Goal: Transaction & Acquisition: Subscribe to service/newsletter

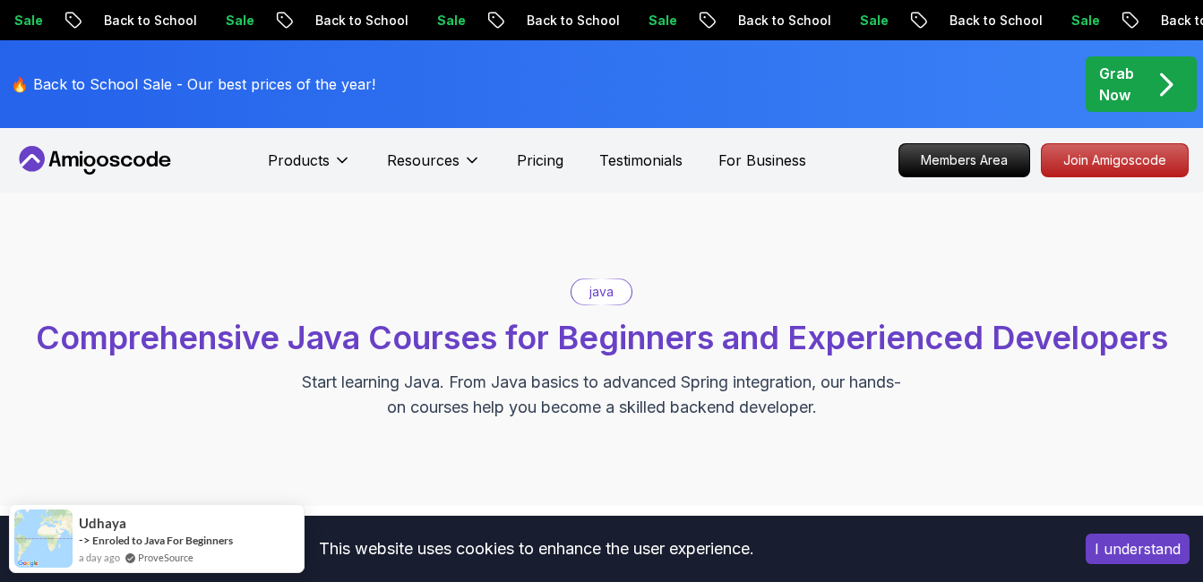
click at [1132, 553] on button "I understand" at bounding box center [1138, 549] width 104 height 30
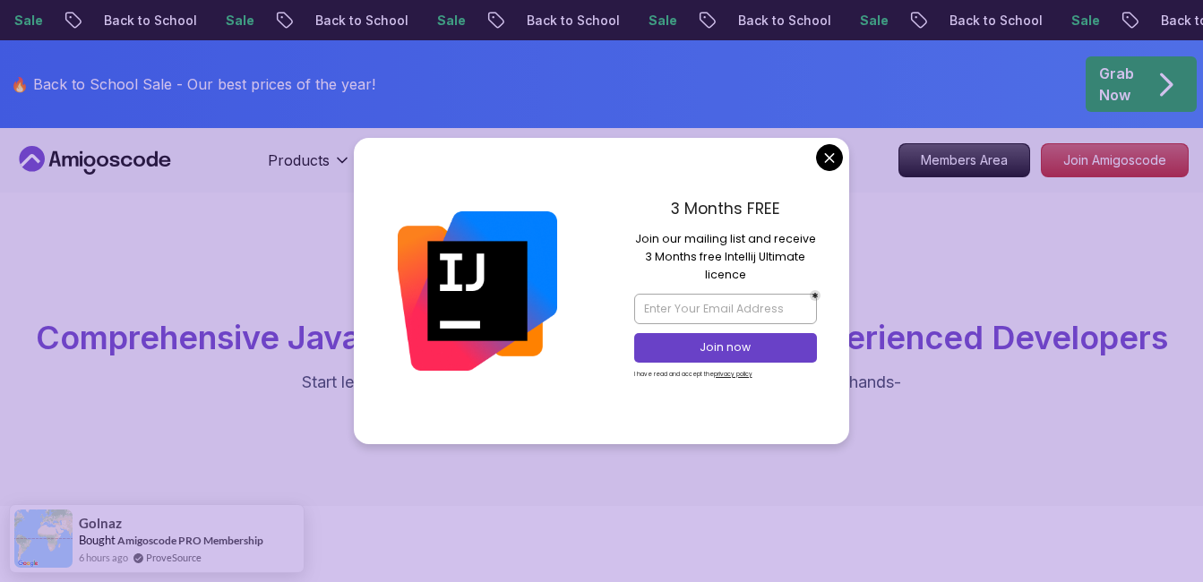
click at [1160, 69] on icon "pre-order" at bounding box center [1166, 84] width 35 height 35
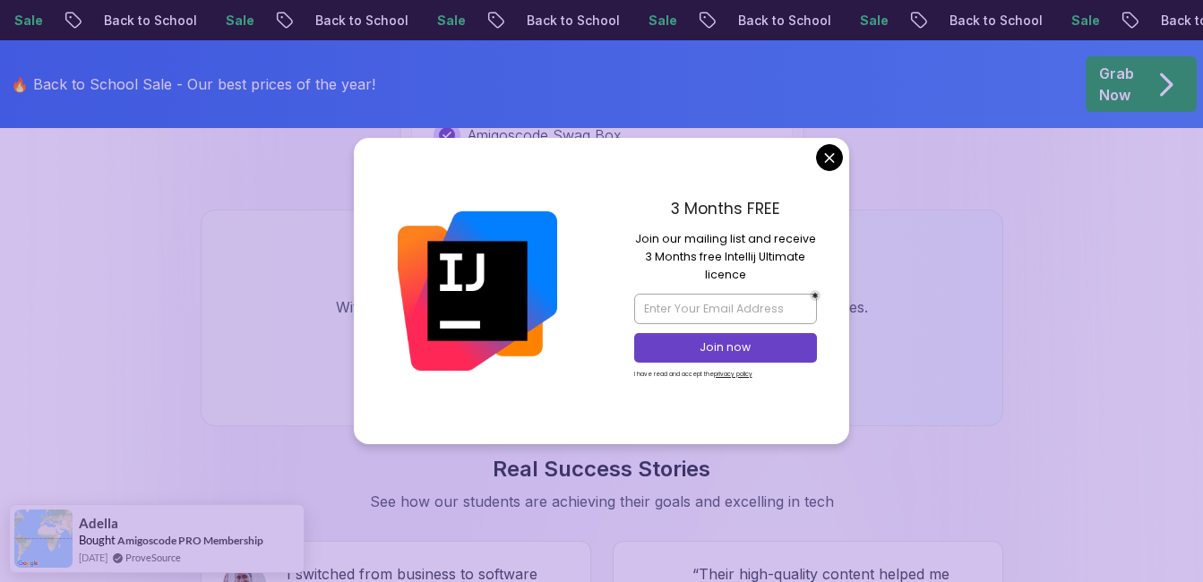
scroll to position [1969, 0]
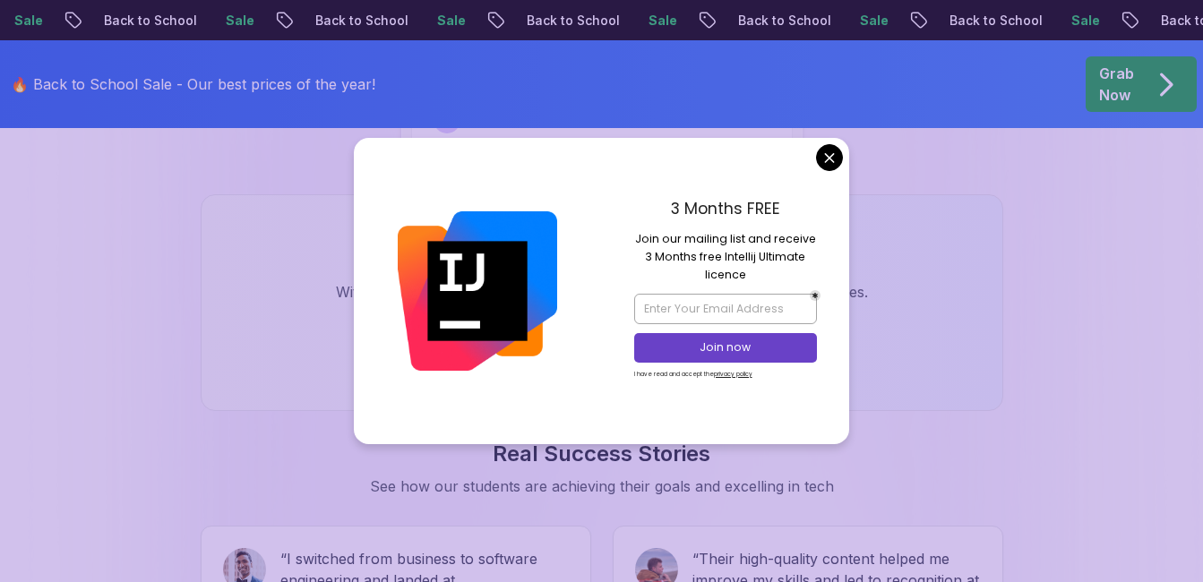
click at [817, 165] on div "3 Months FREE Join our mailing list and receive 3 Months free Intellij Ultimate…" at bounding box center [726, 291] width 248 height 306
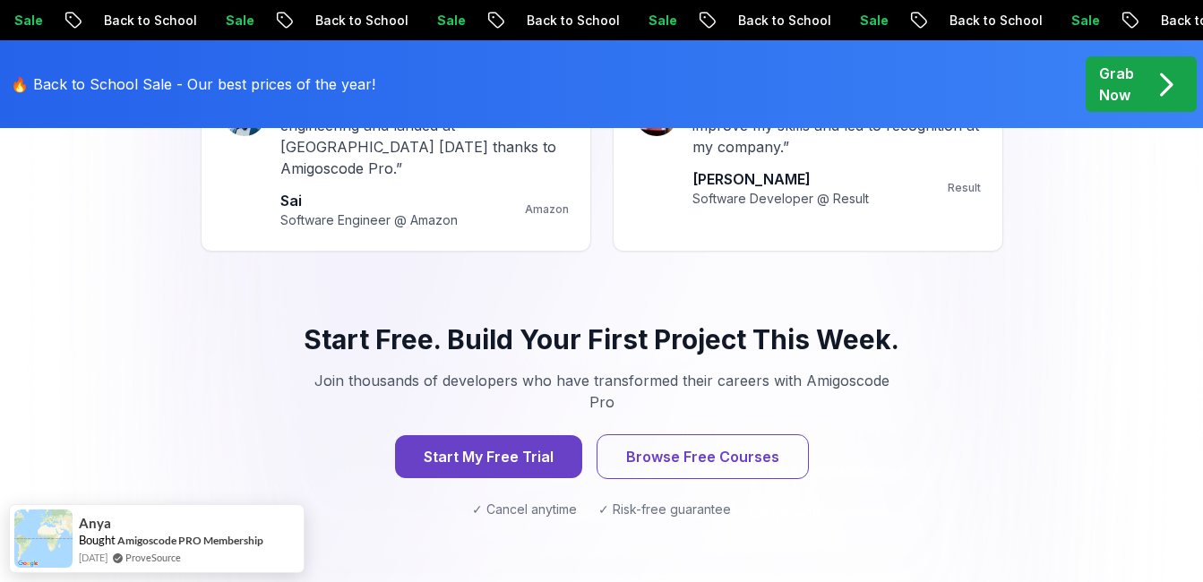
scroll to position [2439, 0]
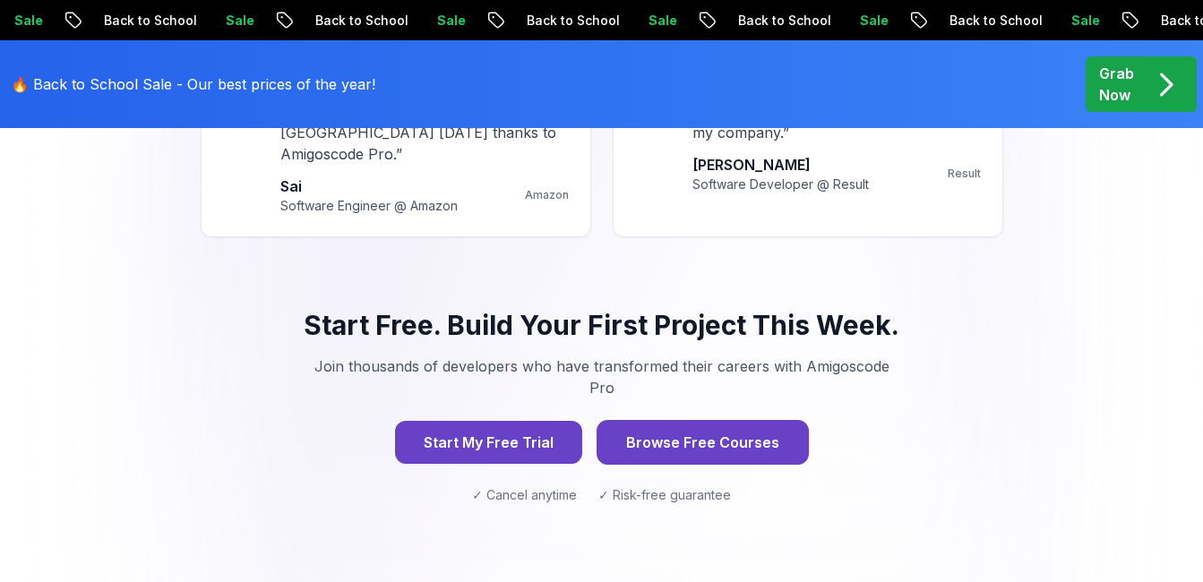
click at [719, 420] on button "Browse Free Courses" at bounding box center [703, 442] width 212 height 45
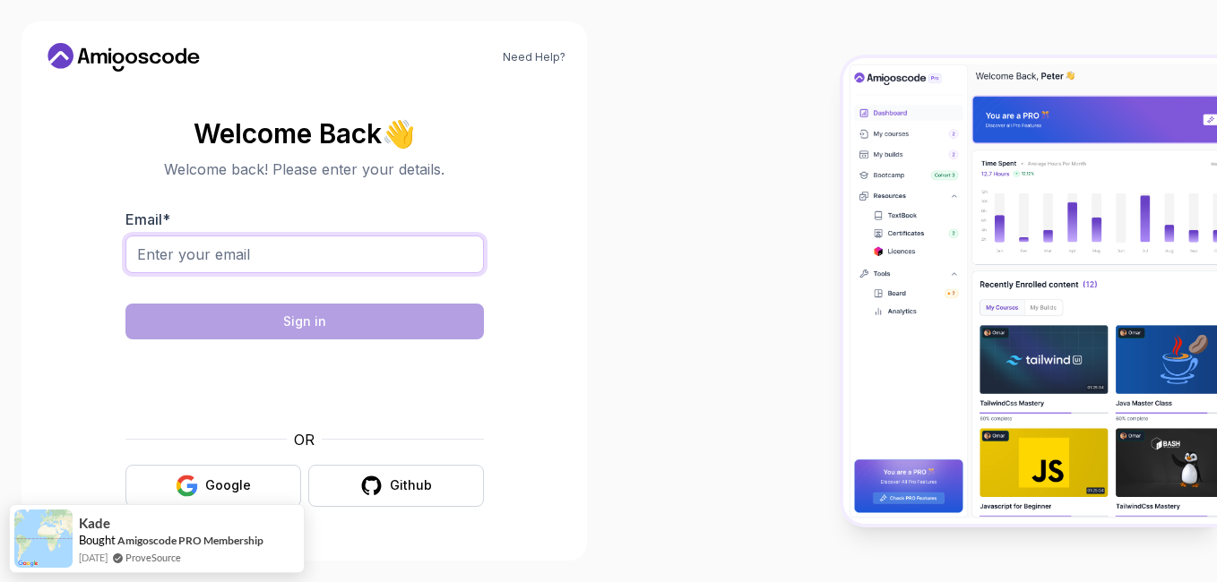
click at [203, 248] on input "Email *" at bounding box center [304, 255] width 358 height 38
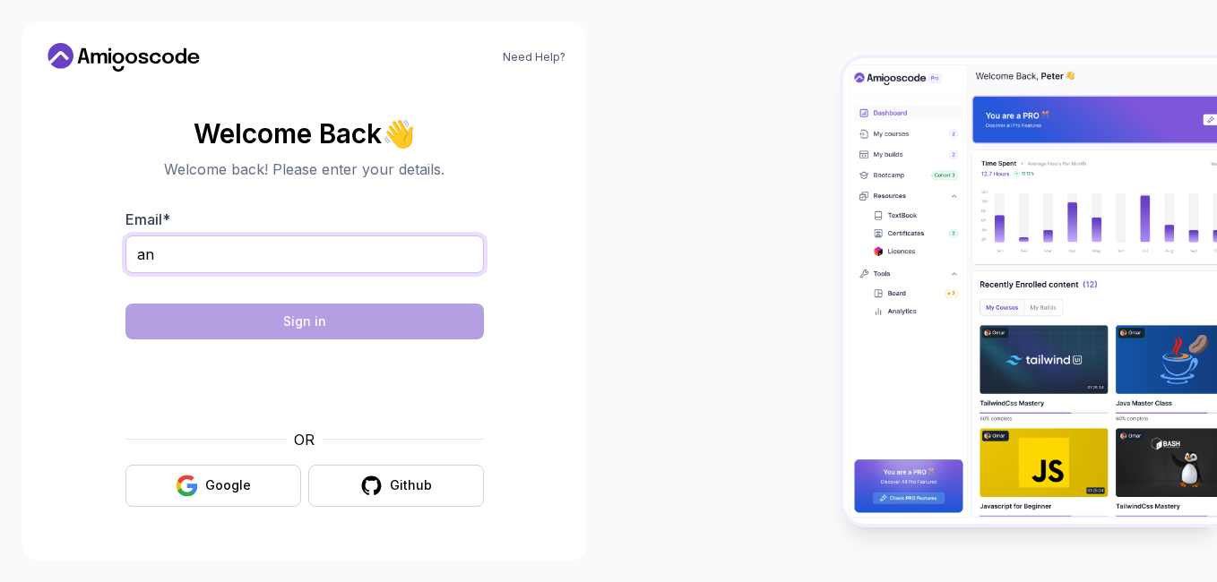
type input "a"
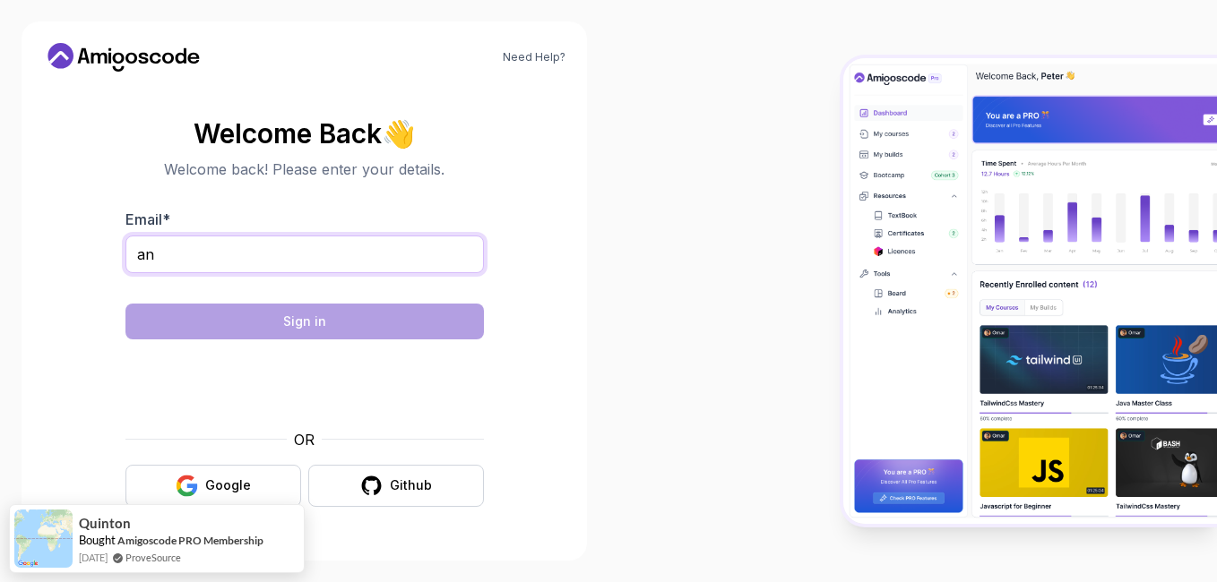
type input "a"
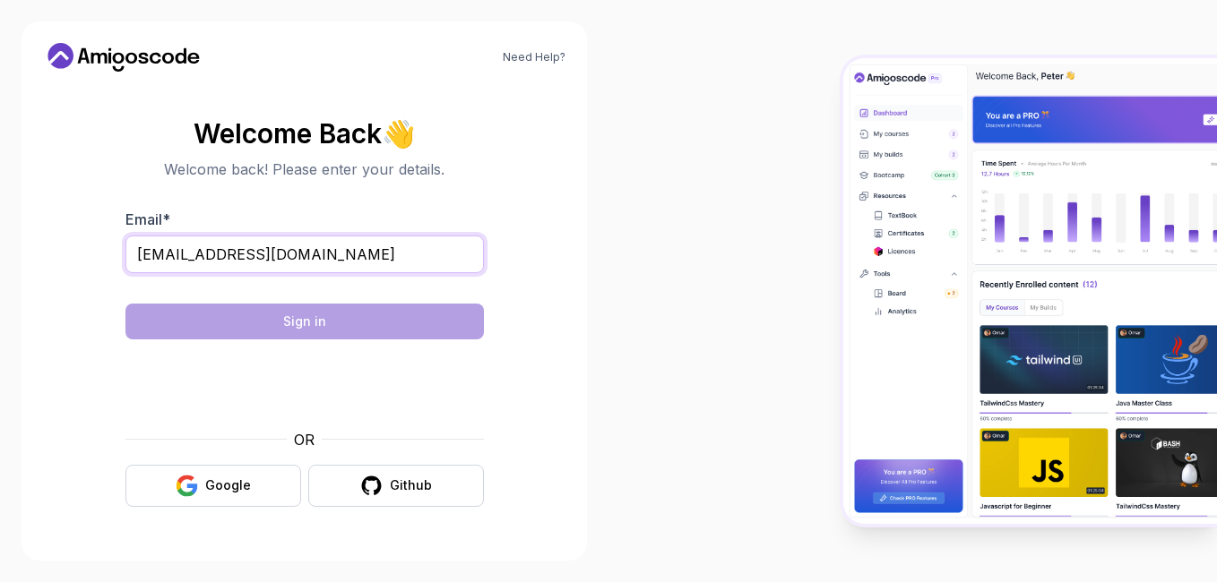
type input "[EMAIL_ADDRESS][DOMAIN_NAME]"
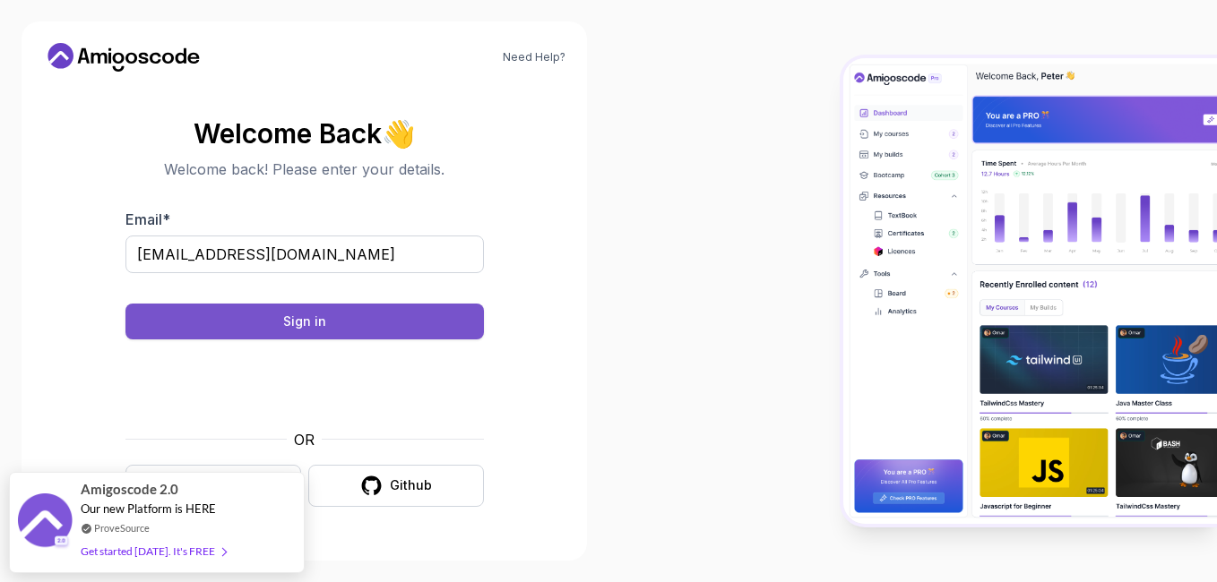
click at [284, 320] on div "Sign in" at bounding box center [304, 322] width 43 height 18
